Goal: Information Seeking & Learning: Learn about a topic

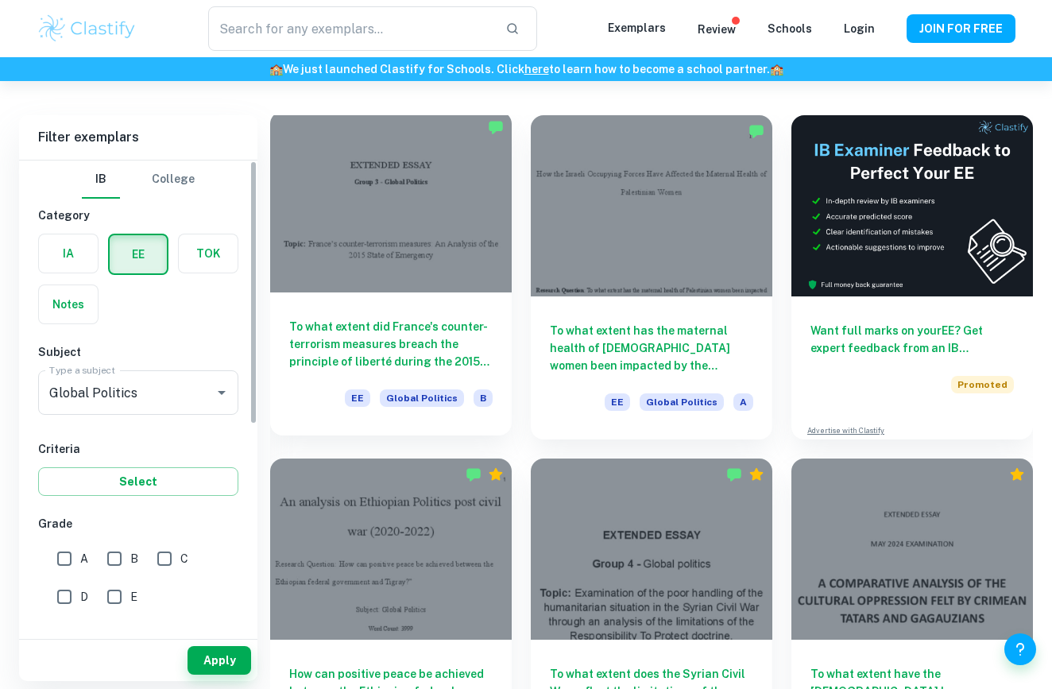
scroll to position [87, 0]
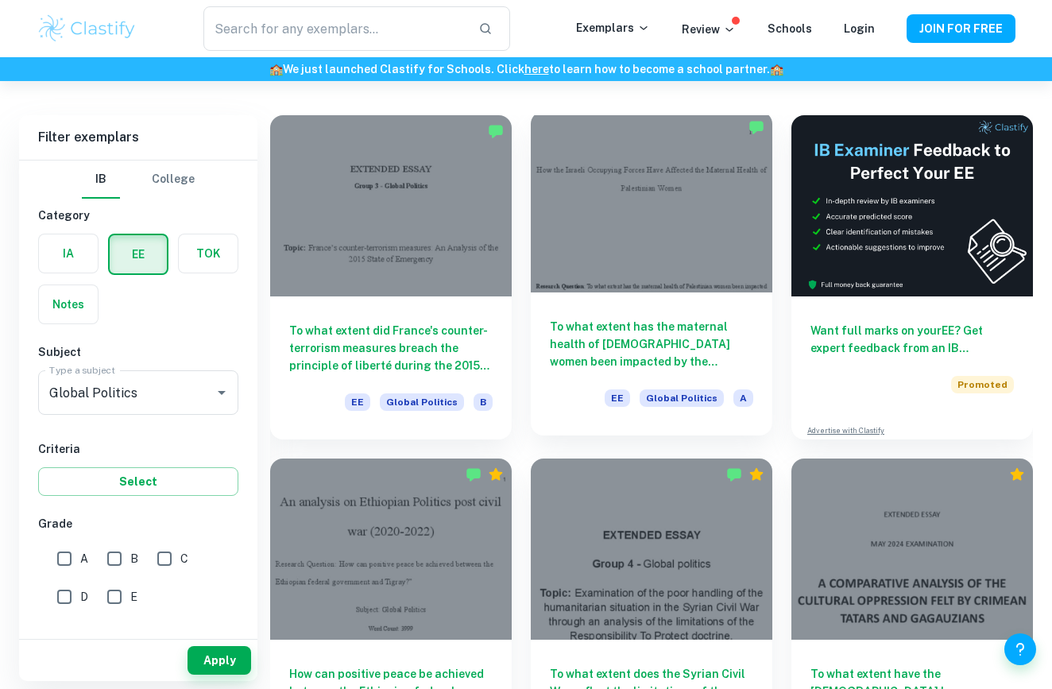
click at [572, 329] on h6 "To what extent has the maternal health of Palestinian women been impacted by th…" at bounding box center [651, 344] width 203 height 52
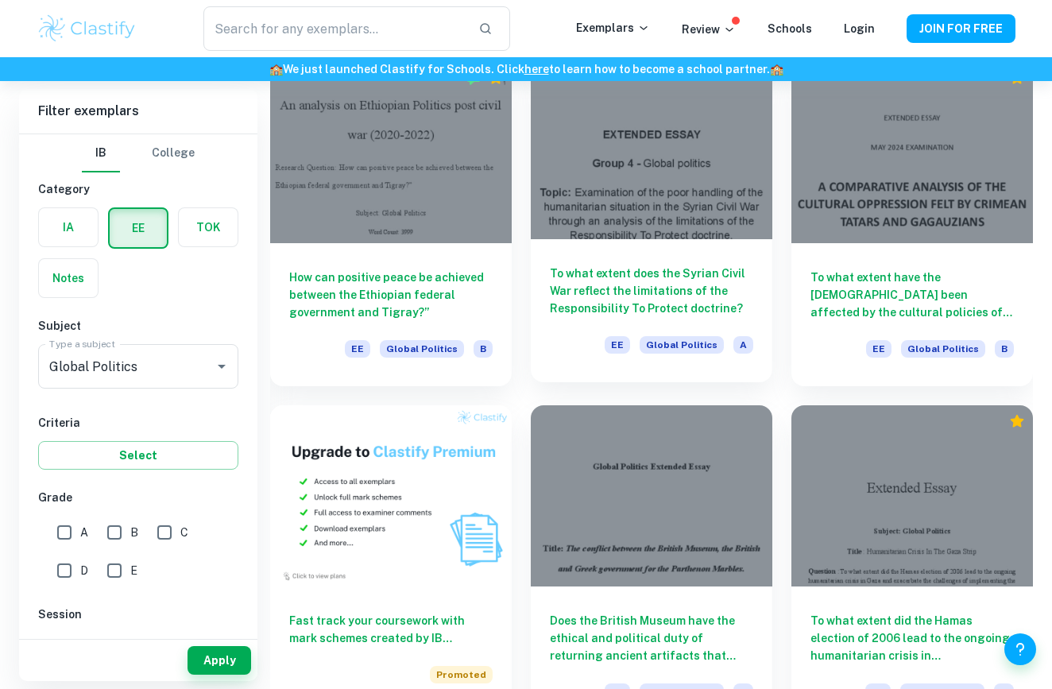
scroll to position [481, 0]
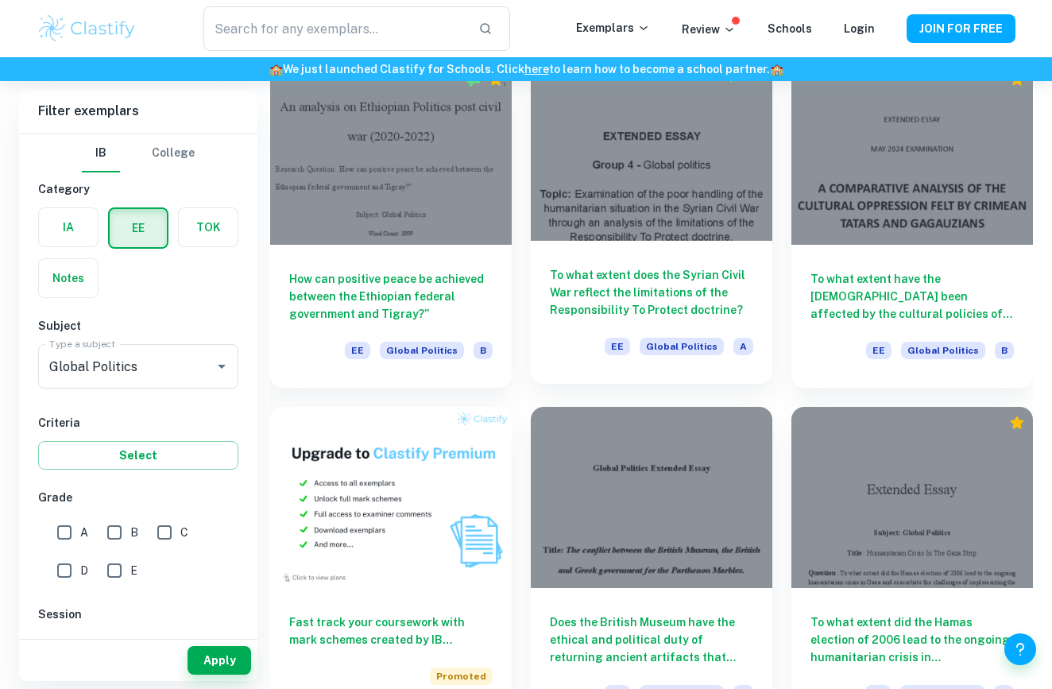
click at [609, 290] on h6 "To what extent does the Syrian Civil War reflect the limitations of the Respons…" at bounding box center [651, 292] width 203 height 52
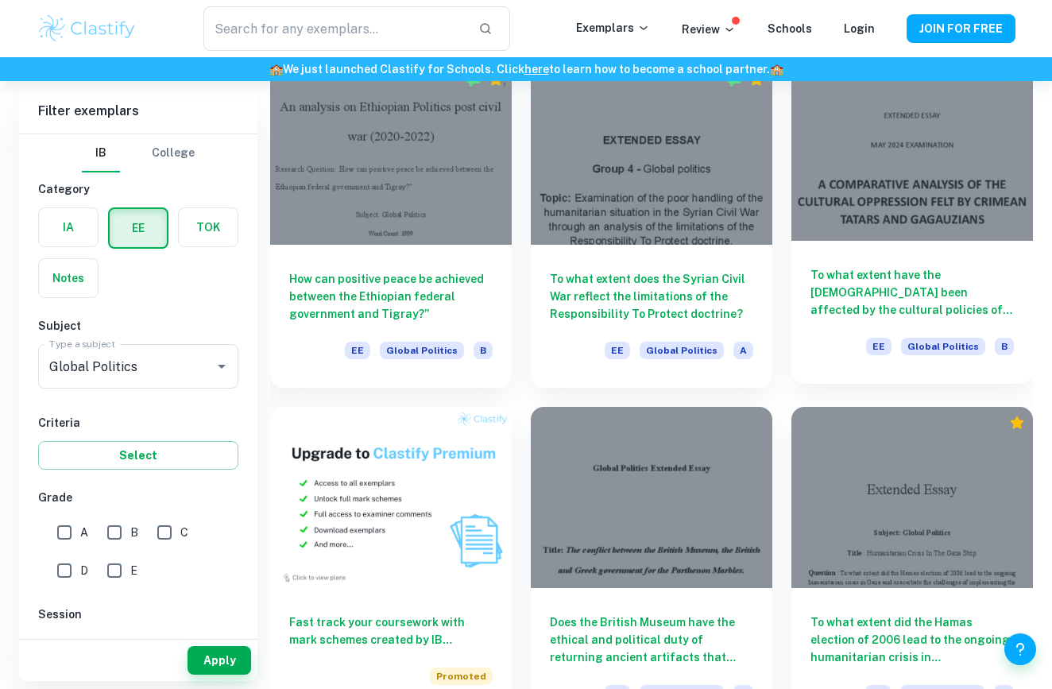
click at [944, 276] on h6 "To what extent have the Crimean Tatars been affected by the cultural policies o…" at bounding box center [911, 292] width 203 height 52
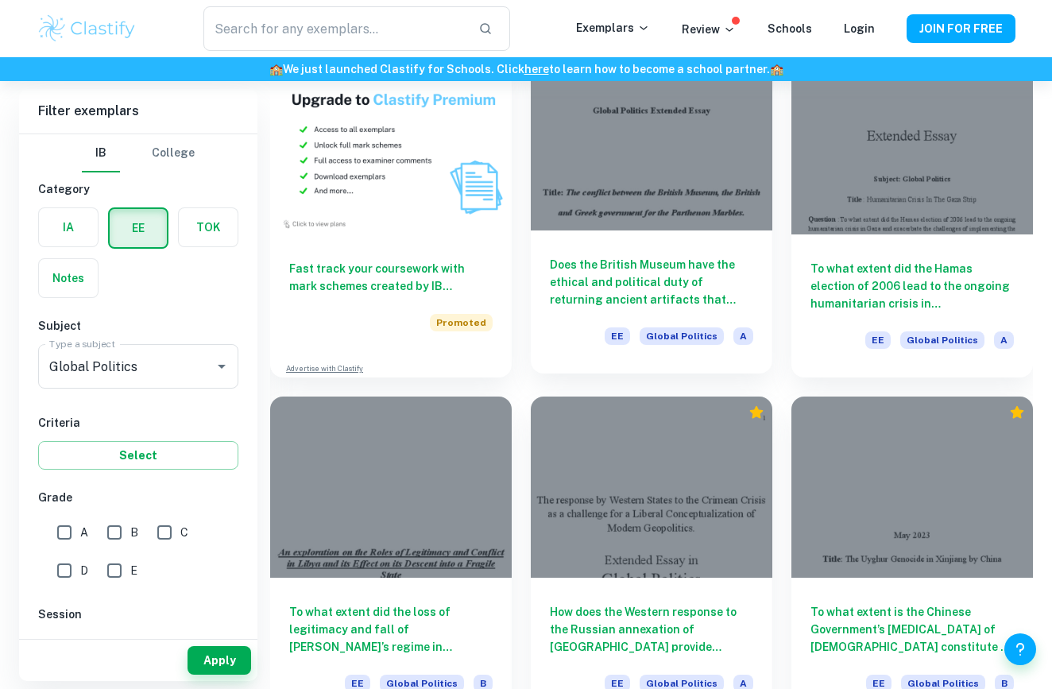
click at [677, 257] on h6 "Does the British Museum have the ethical and political duty of returning ancien…" at bounding box center [651, 282] width 203 height 52
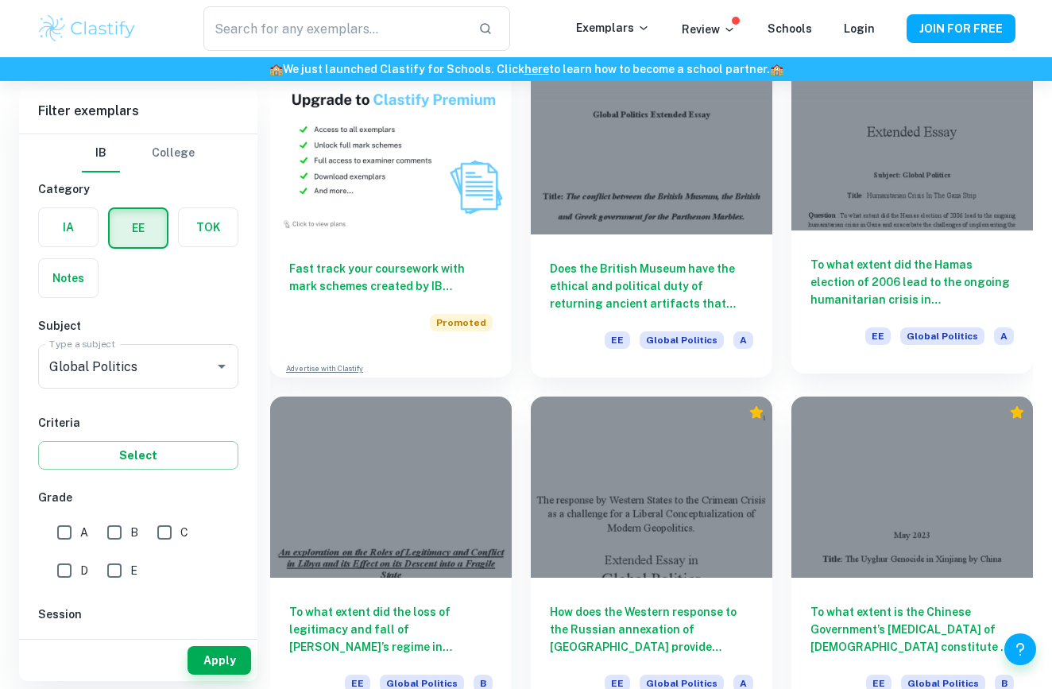
click at [946, 291] on h6 "To what extent did the Hamas election of 2006 lead to the ongoing humanitarian …" at bounding box center [911, 282] width 203 height 52
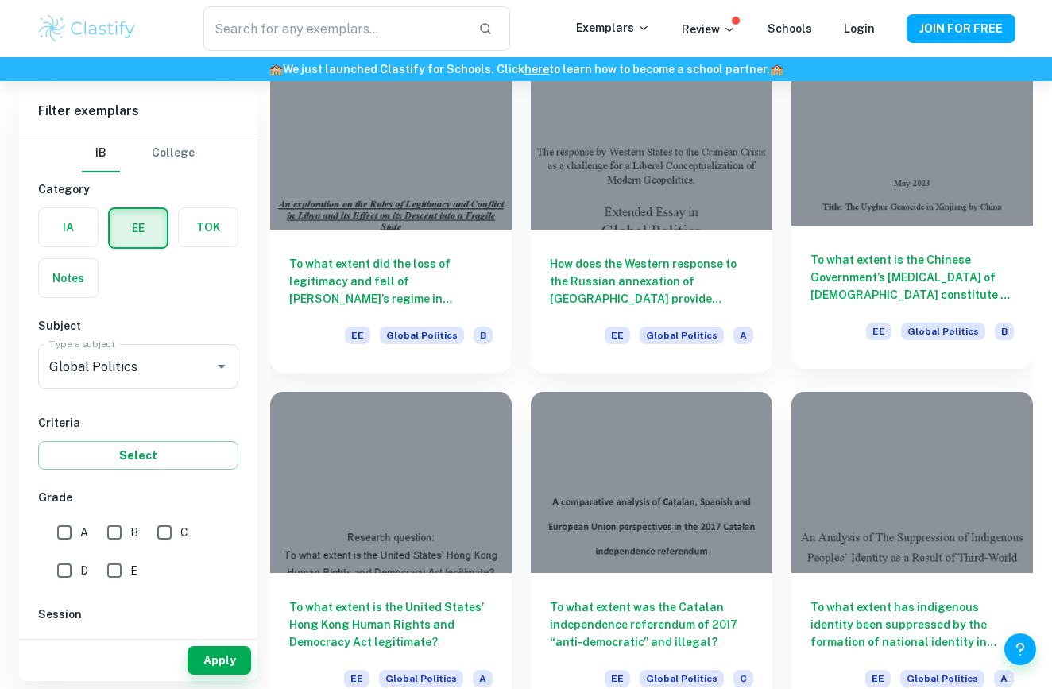
scroll to position [1195, 0]
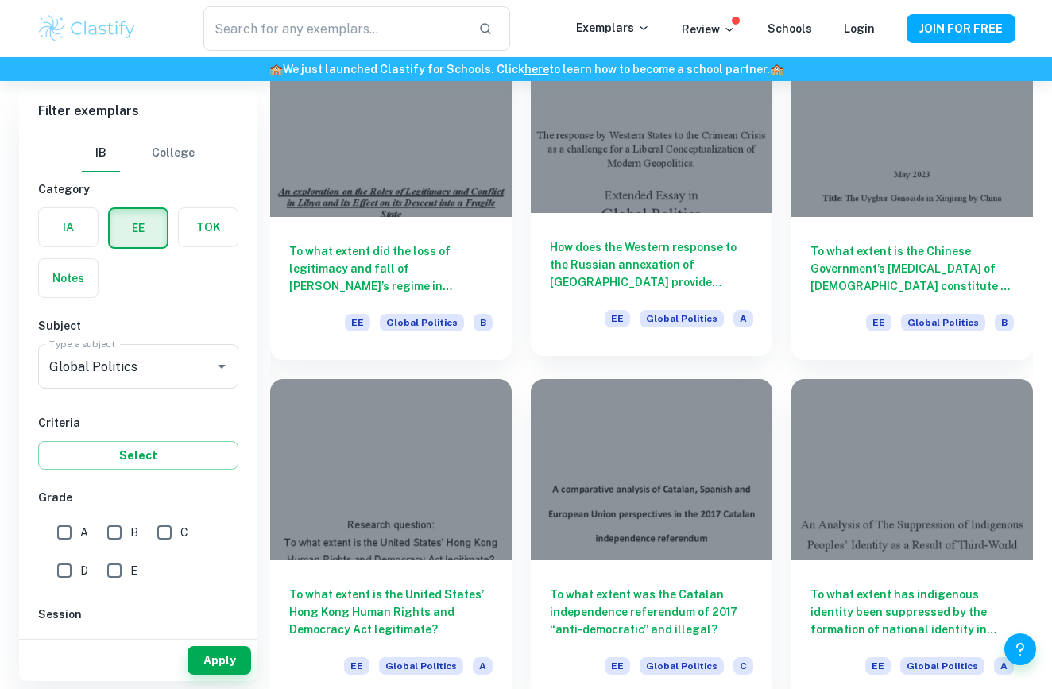
click at [693, 272] on h6 "How does the Western response to the Russian annexation of Crimea provide evide…" at bounding box center [651, 264] width 203 height 52
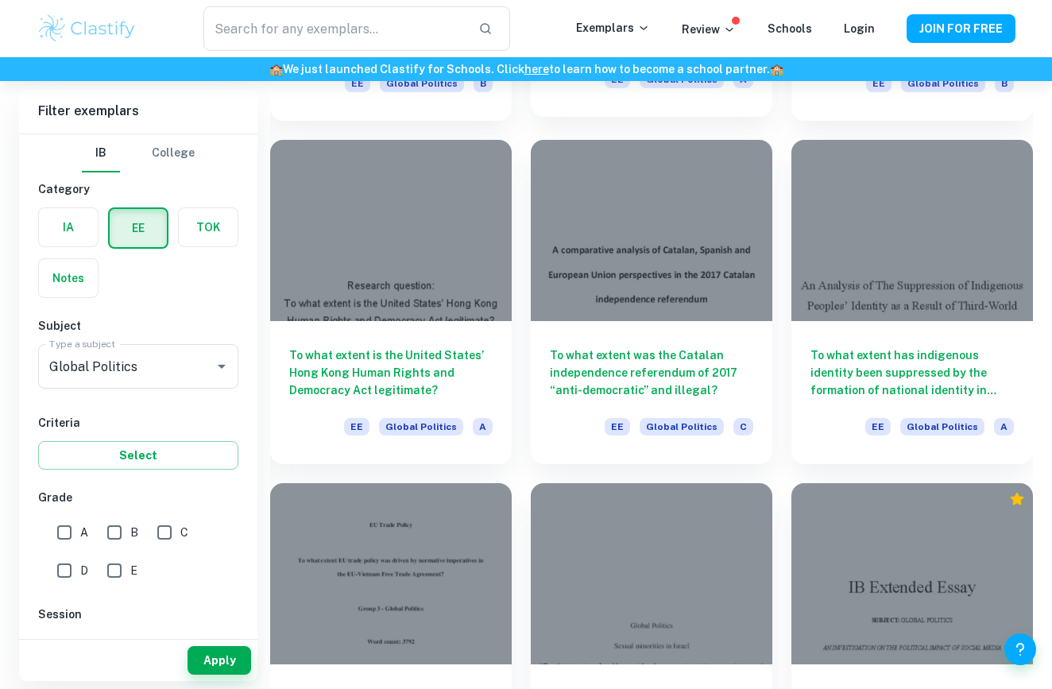
scroll to position [1533, 0]
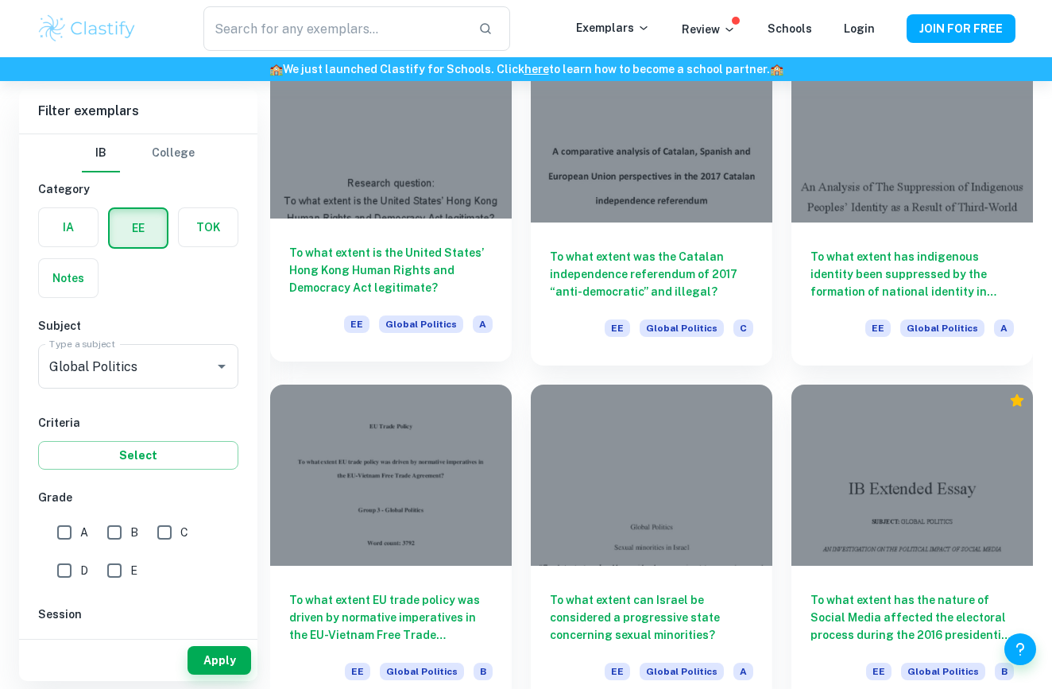
click at [412, 275] on h6 "To what extent is the United States’ Hong Kong Human Rights and Democracy Act l…" at bounding box center [390, 270] width 203 height 52
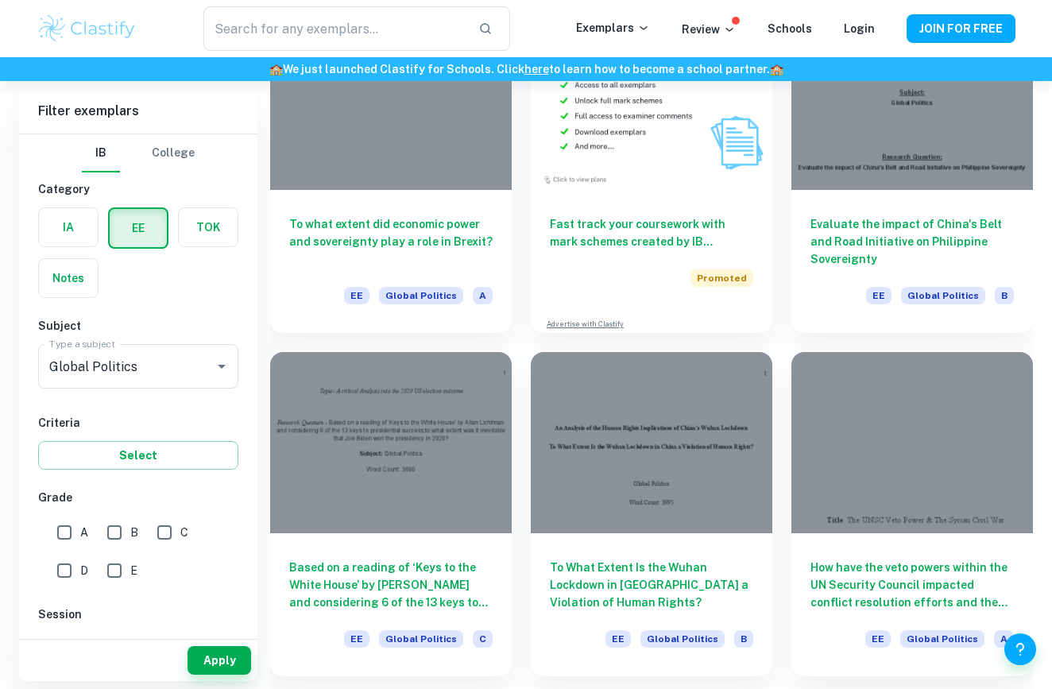
scroll to position [2585, 0]
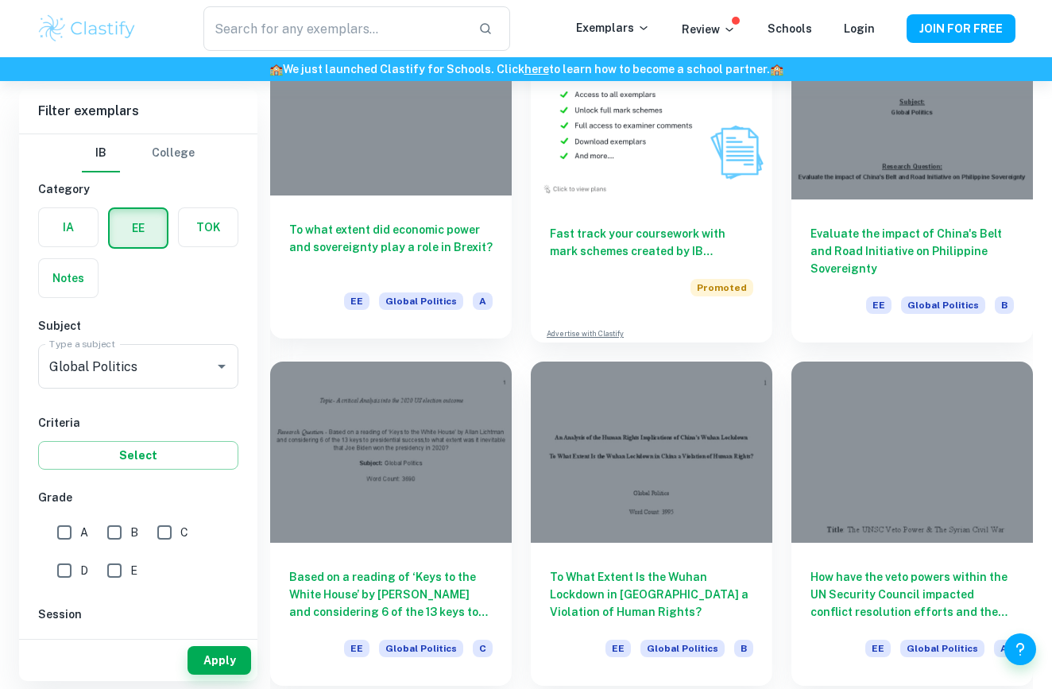
click at [408, 245] on h6 "To what extent did economic power and sovereignty play a role in Brexit?" at bounding box center [390, 247] width 203 height 52
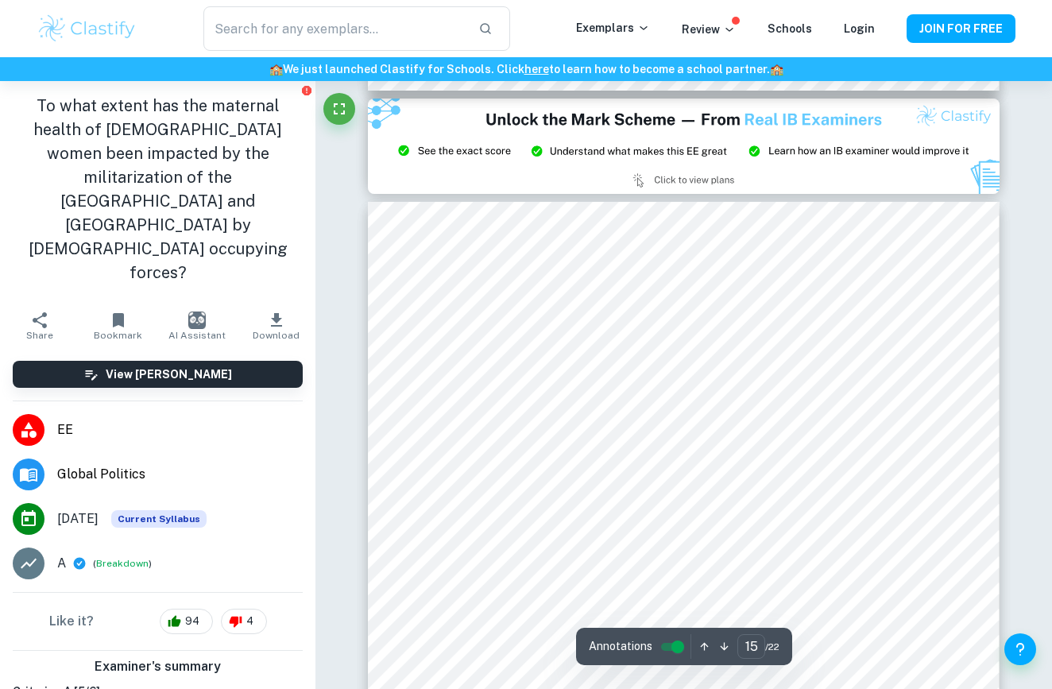
scroll to position [11970, 0]
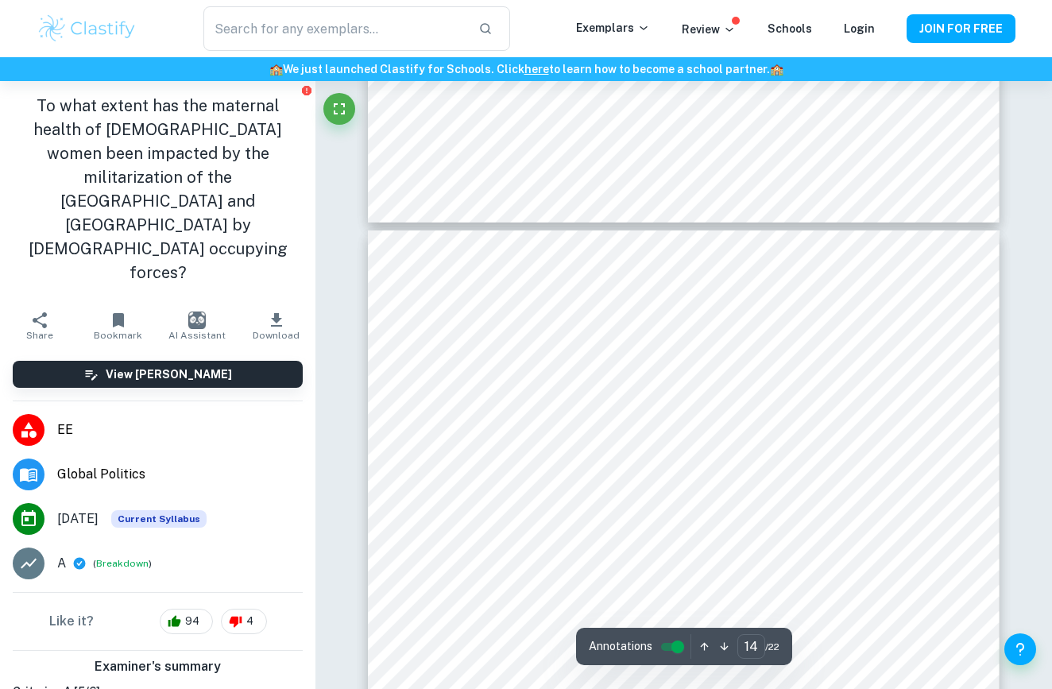
type input "13"
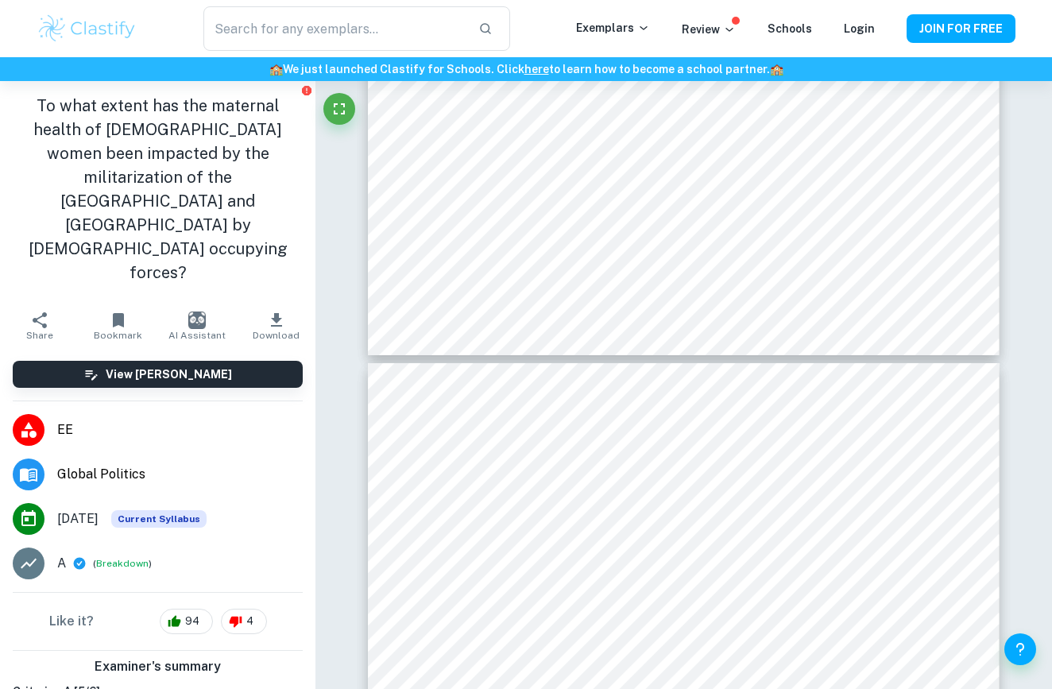
scroll to position [0, 0]
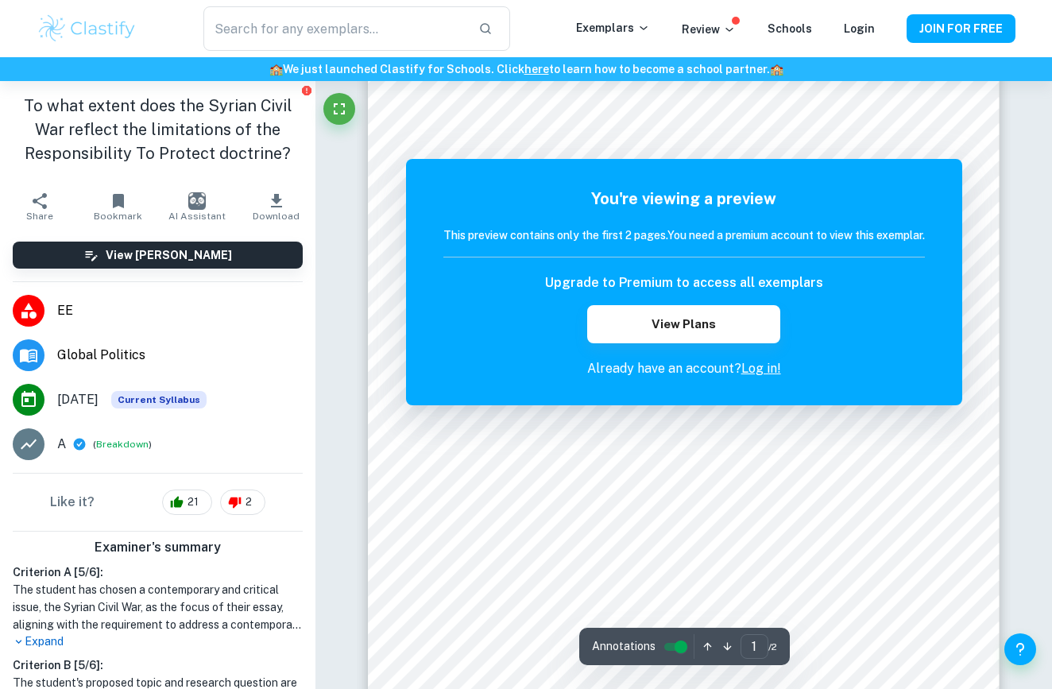
scroll to position [264, 0]
click at [1004, 219] on div "Correct Criterion A The essay can include historical references that are either…" at bounding box center [683, 700] width 736 height 1766
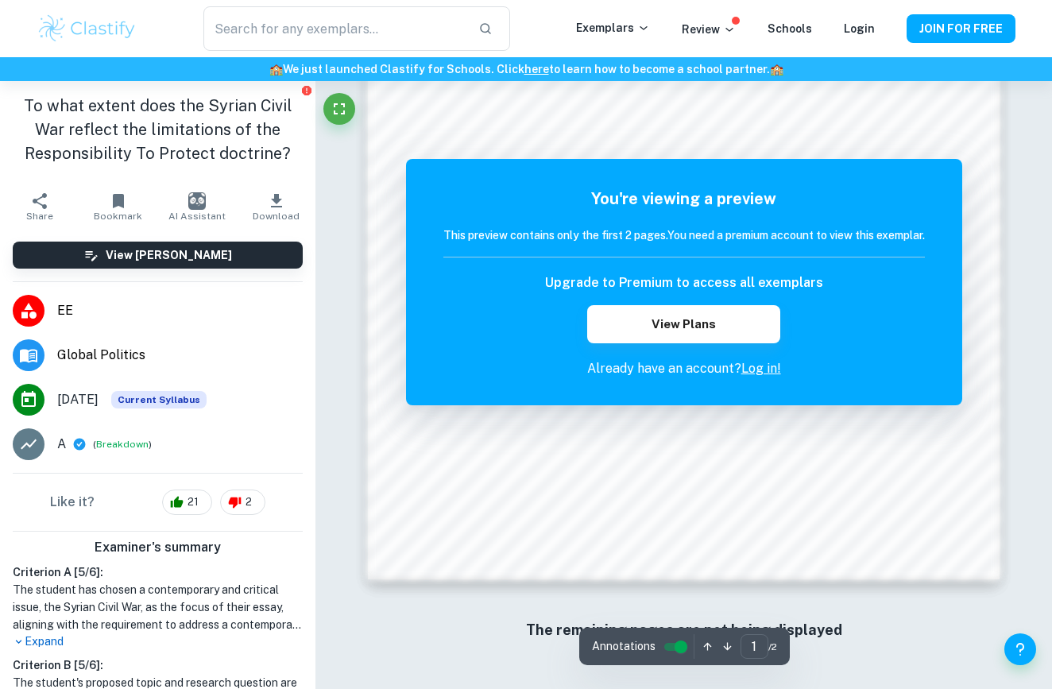
scroll to position [1159, 0]
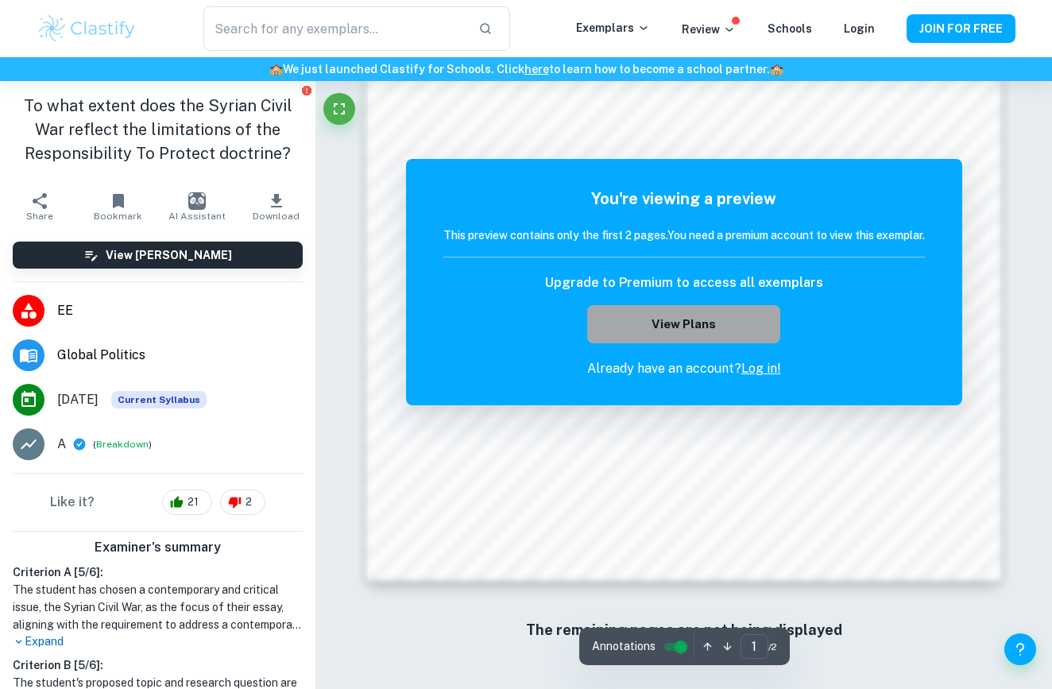
click at [721, 315] on button "View Plans" at bounding box center [683, 324] width 192 height 38
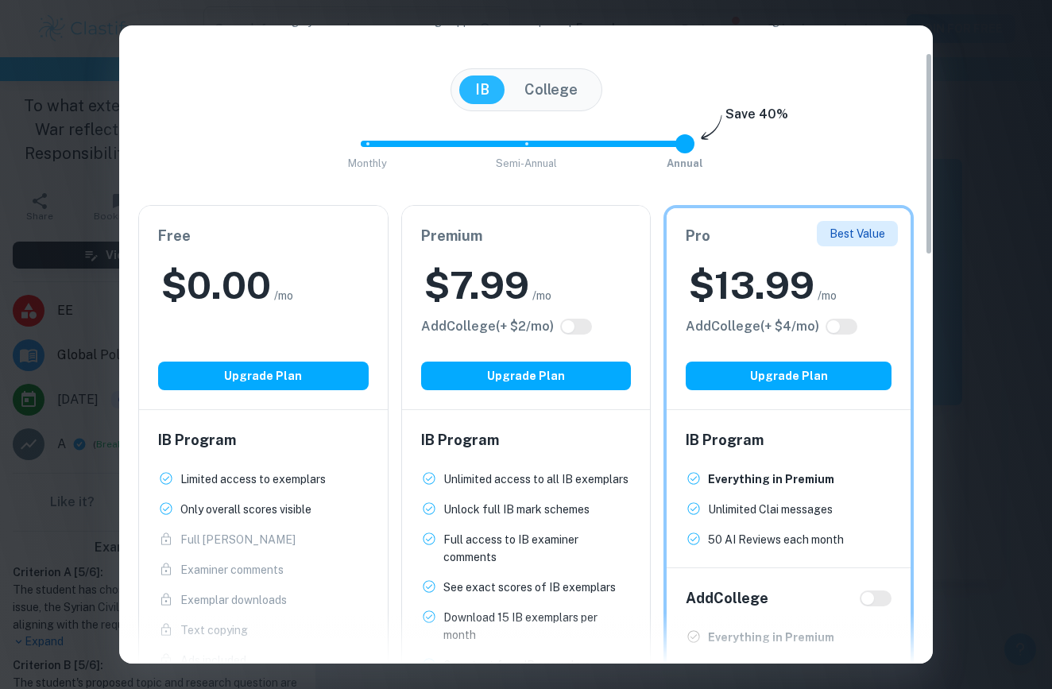
scroll to position [88, 0]
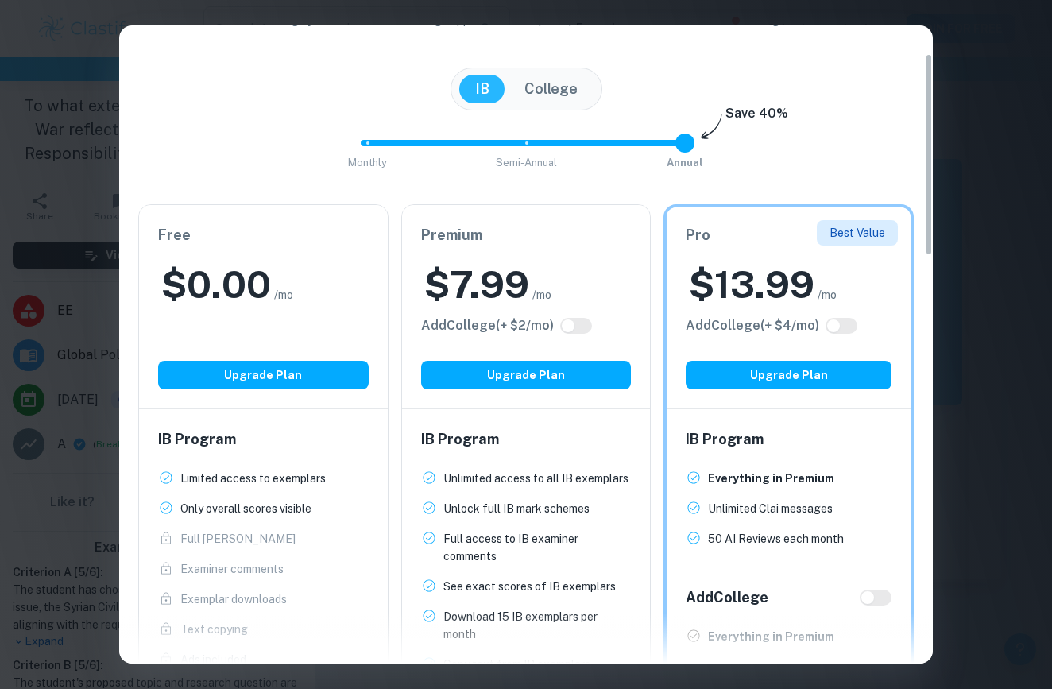
click at [289, 476] on p "Limited access to exemplars" at bounding box center [252, 477] width 145 height 17
click at [307, 479] on p "Limited access to exemplars" at bounding box center [252, 477] width 145 height 17
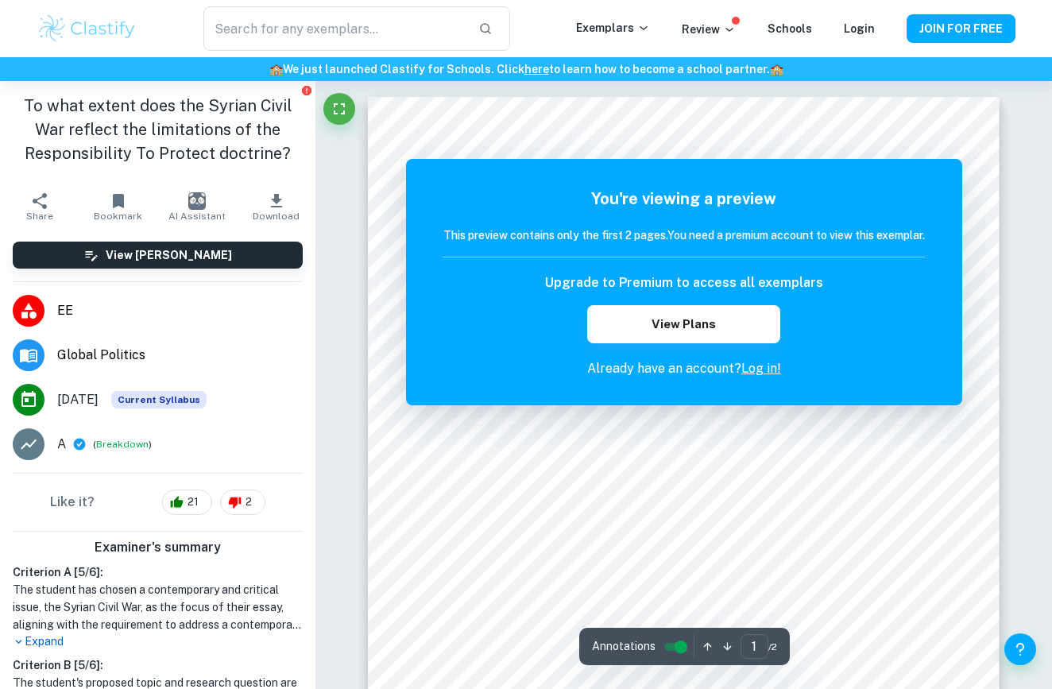
scroll to position [0, 0]
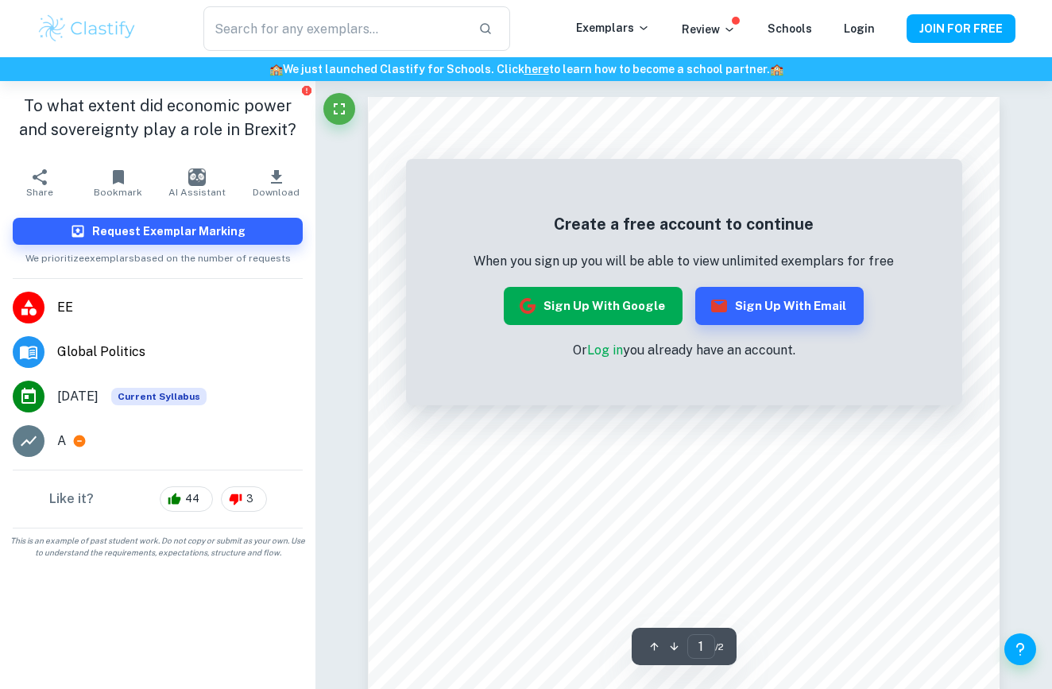
click at [637, 298] on button "Sign up with Google" at bounding box center [593, 306] width 179 height 38
